Goal: Task Accomplishment & Management: Use online tool/utility

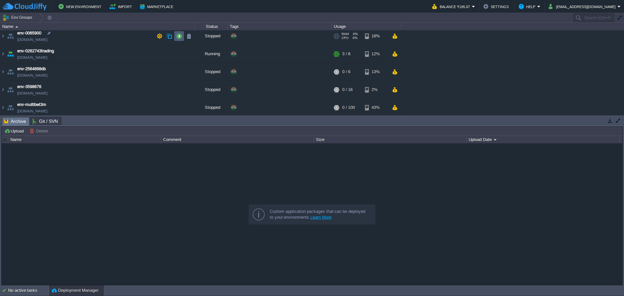
scroll to position [5, 0]
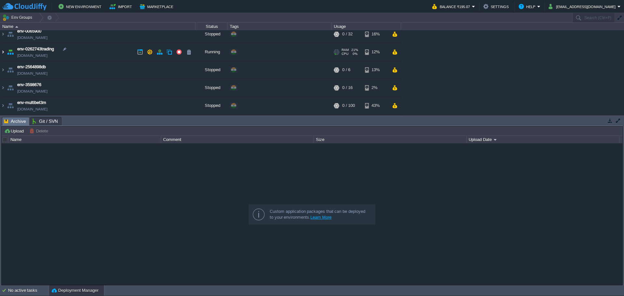
click at [2, 54] on img at bounding box center [2, 52] width 5 height 18
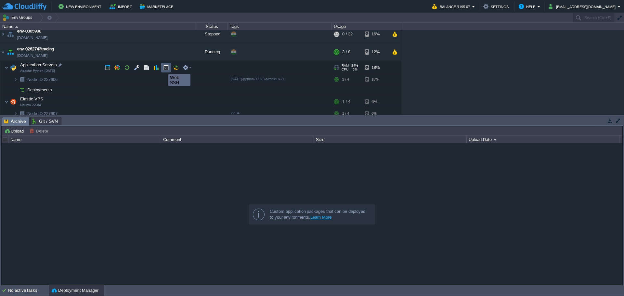
click at [165, 68] on button "button" at bounding box center [166, 68] width 6 height 6
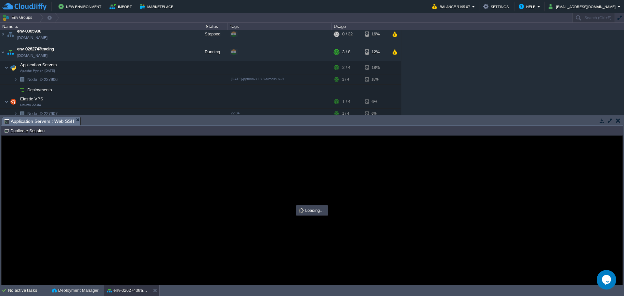
scroll to position [0, 0]
type input "#000000"
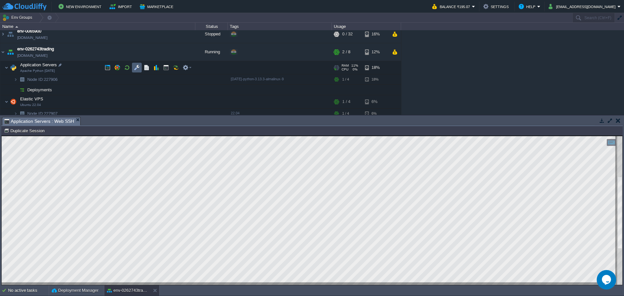
click at [132, 69] on td at bounding box center [137, 68] width 10 height 10
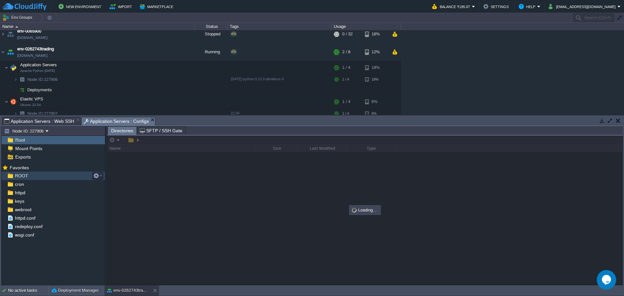
click at [30, 177] on div "ROOT" at bounding box center [53, 176] width 103 height 8
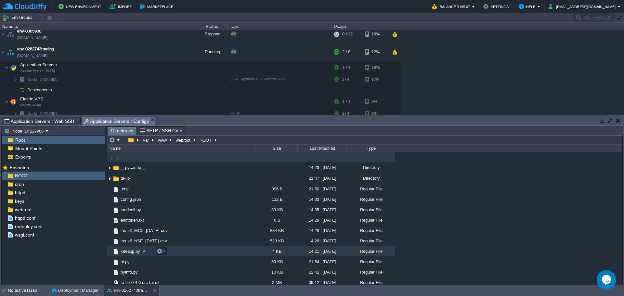
scroll to position [24, 0]
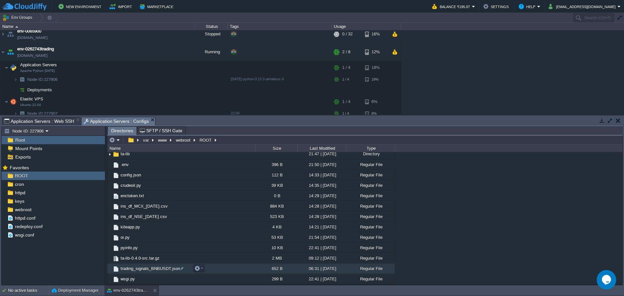
click at [136, 271] on span "trading_signals_BNBUSDT.json" at bounding box center [150, 269] width 61 height 6
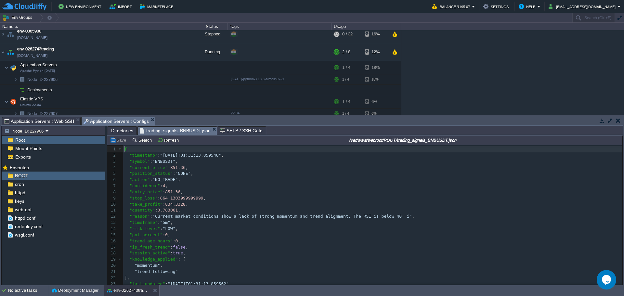
scroll to position [2, 0]
click at [136, 205] on div "24 1 { 2 "timestamp" : "[DATE]T01:31:13.859548" , 3 "symbol" : "BNBUSDT" , 4 "c…" at bounding box center [373, 219] width 500 height 147
type textarea "take_profit"
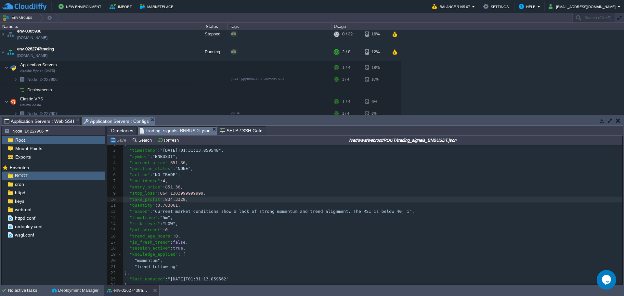
scroll to position [9, 0]
